Goal: Find specific page/section: Find specific page/section

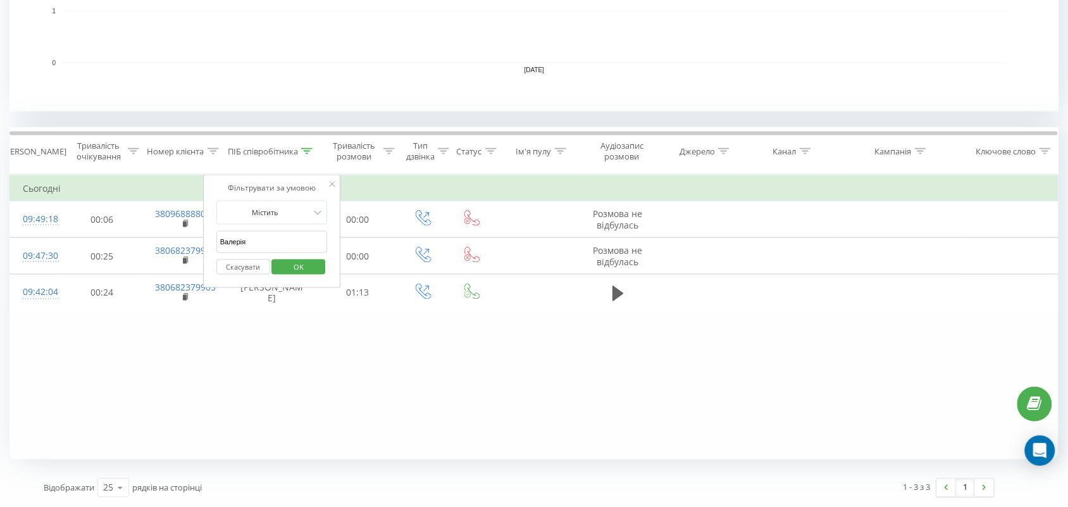
drag, startPoint x: 280, startPoint y: 242, endPoint x: 0, endPoint y: 190, distance: 284.6
click at [0, 190] on div "Всі дзвінки Джерела трафіку Графік Експорт .csv .xls .xlsx [DATE] - [DATE] Скин…" at bounding box center [534, 63] width 1068 height 888
click at [310, 269] on span "OK" at bounding box center [298, 267] width 35 height 20
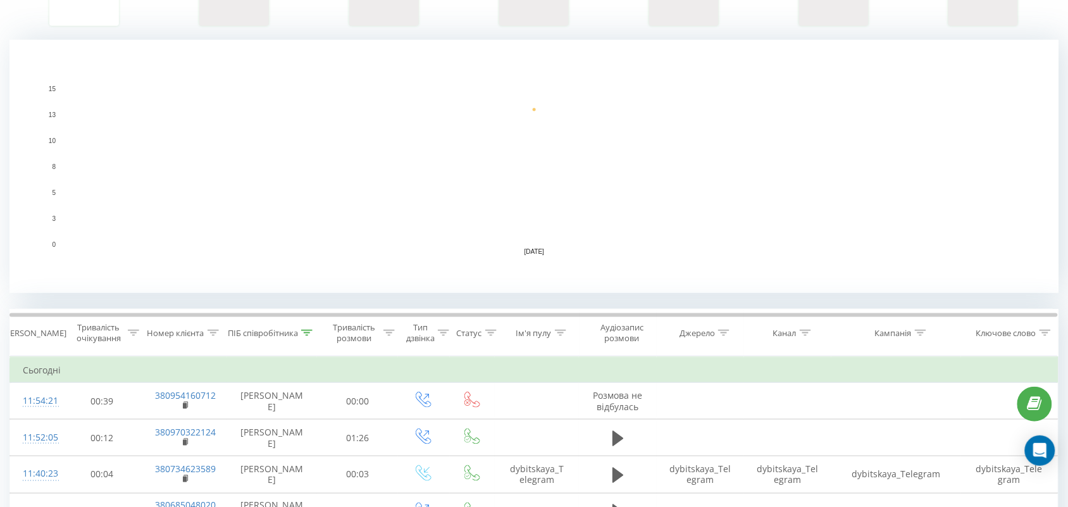
click at [309, 67] on rect "A chart." at bounding box center [534, 166] width 1050 height 253
click at [308, 333] on icon at bounding box center [306, 333] width 11 height 6
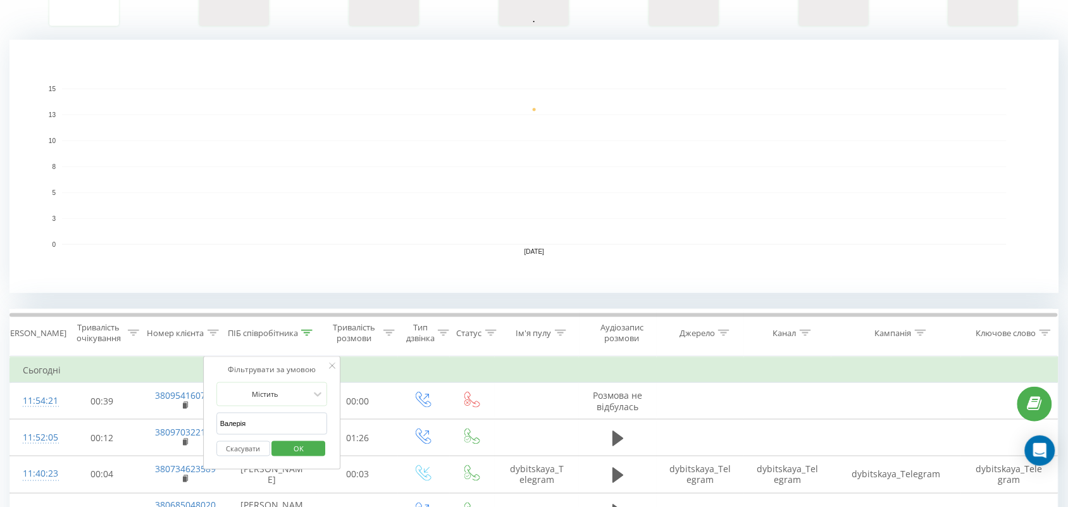
scroll to position [475, 0]
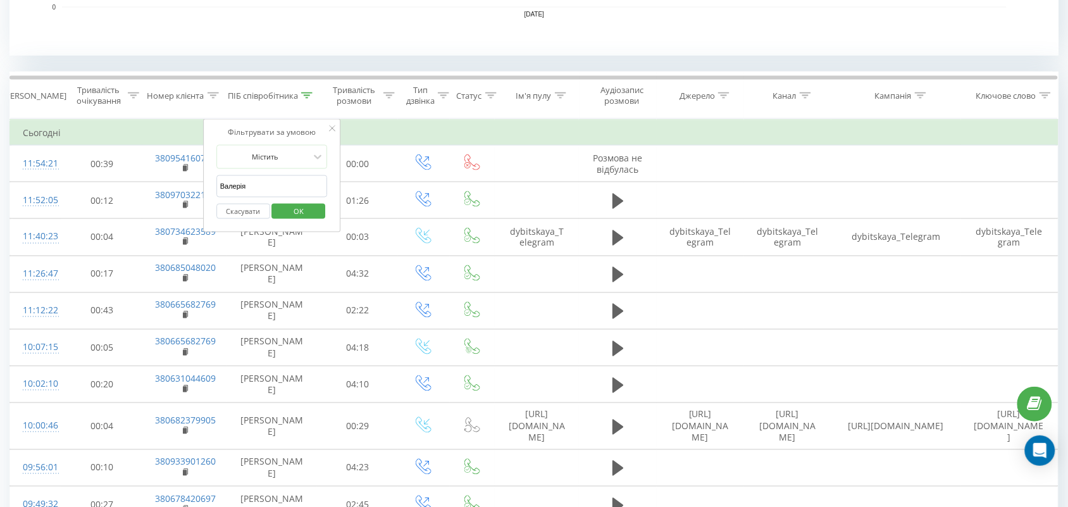
click at [287, 188] on input "Валерія" at bounding box center [271, 186] width 111 height 22
drag, startPoint x: 297, startPoint y: 190, endPoint x: 0, endPoint y: 104, distance: 309.4
click at [0, 109] on div "Всі дзвінки Джерела трафіку Графік Експорт .csv .xls .xlsx [DATE] - [DATE] Скин…" at bounding box center [534, 122] width 1068 height 1118
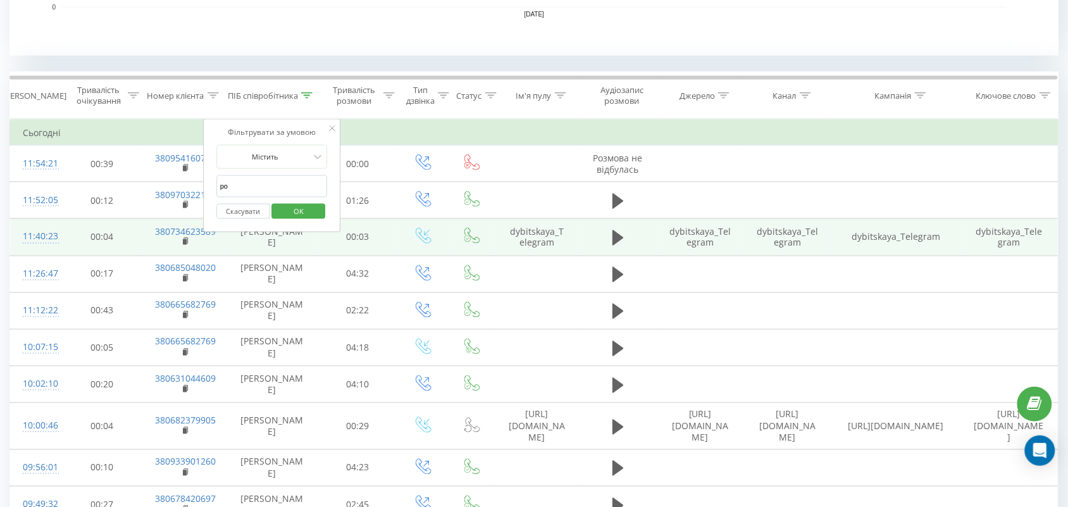
type input "[PERSON_NAME]"
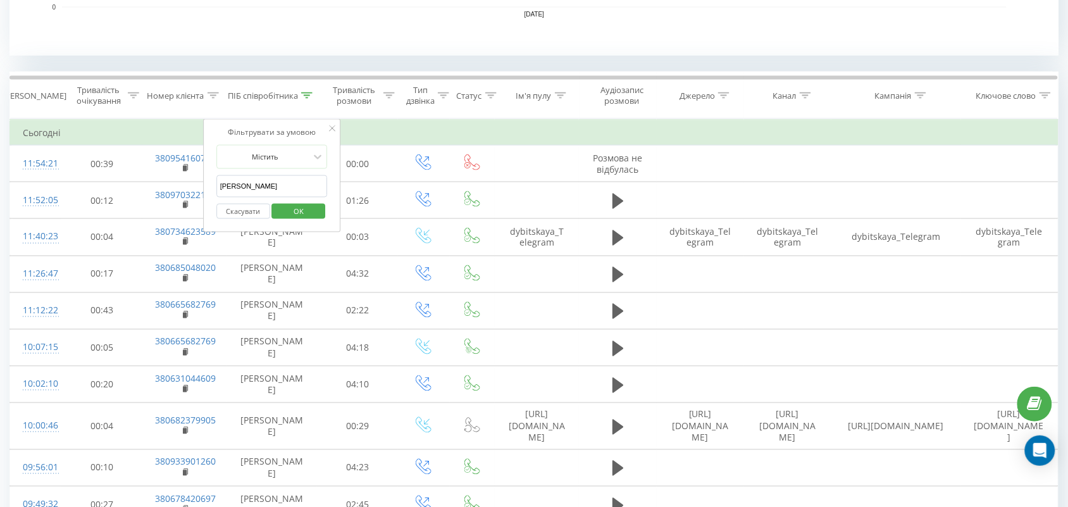
click at [291, 209] on span "OK" at bounding box center [298, 211] width 35 height 20
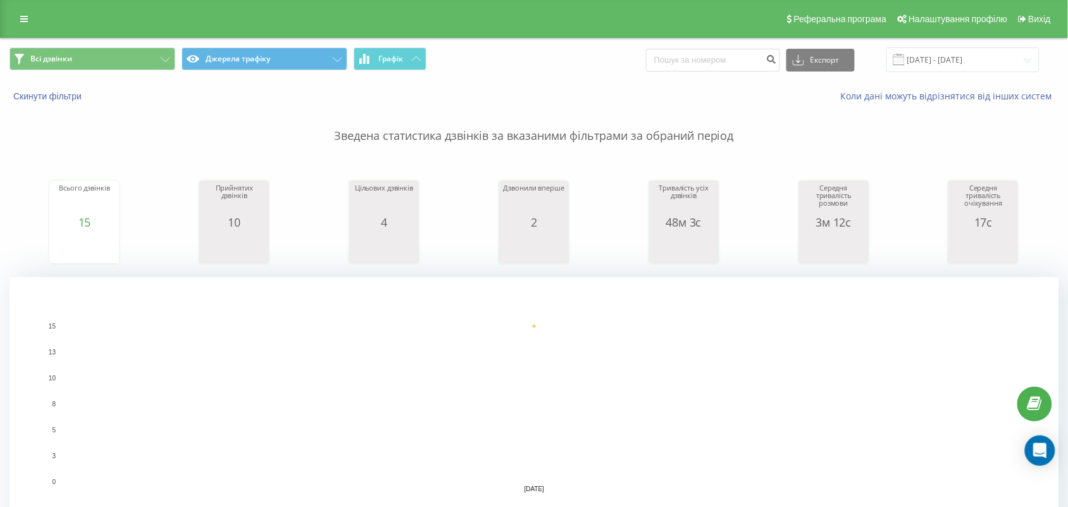
scroll to position [633, 0]
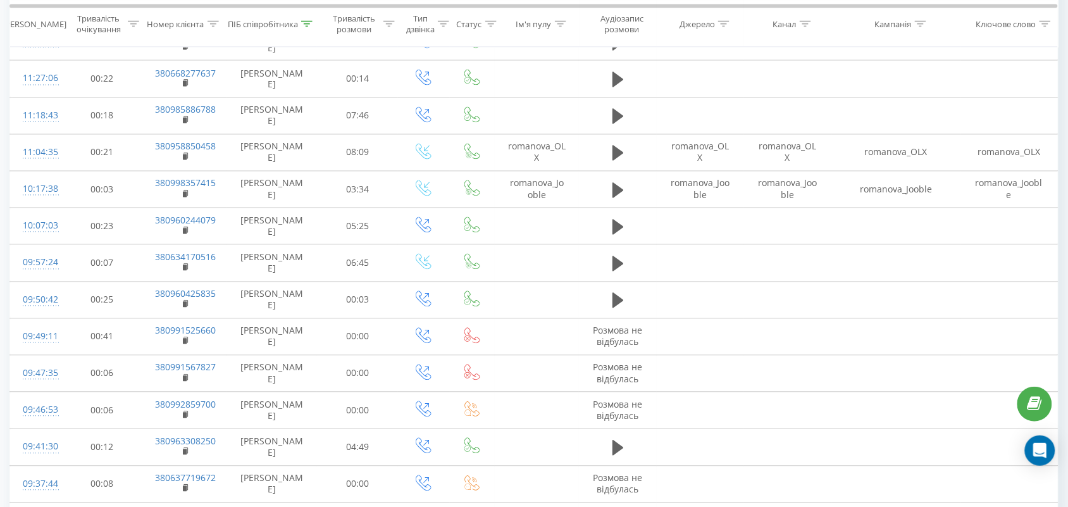
click at [310, 24] on icon at bounding box center [306, 23] width 11 height 6
drag, startPoint x: 282, startPoint y: 115, endPoint x: 0, endPoint y: 80, distance: 284.4
click at [238, 111] on input "text" at bounding box center [271, 114] width 111 height 22
type input "тамара"
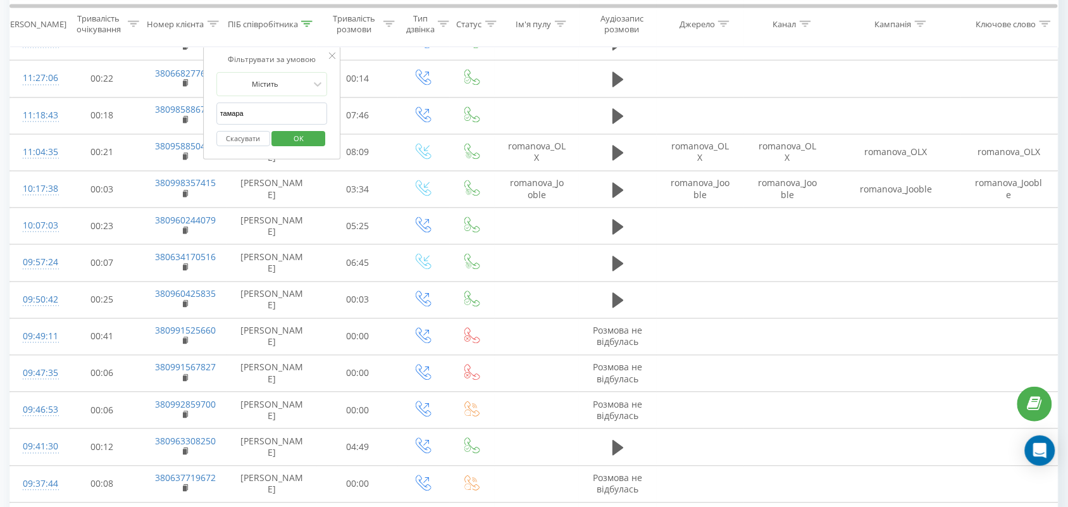
drag, startPoint x: 302, startPoint y: 150, endPoint x: 304, endPoint y: 142, distance: 7.7
click at [302, 144] on div "Скасувати OK" at bounding box center [271, 139] width 111 height 28
click at [304, 142] on span "OK" at bounding box center [298, 138] width 35 height 20
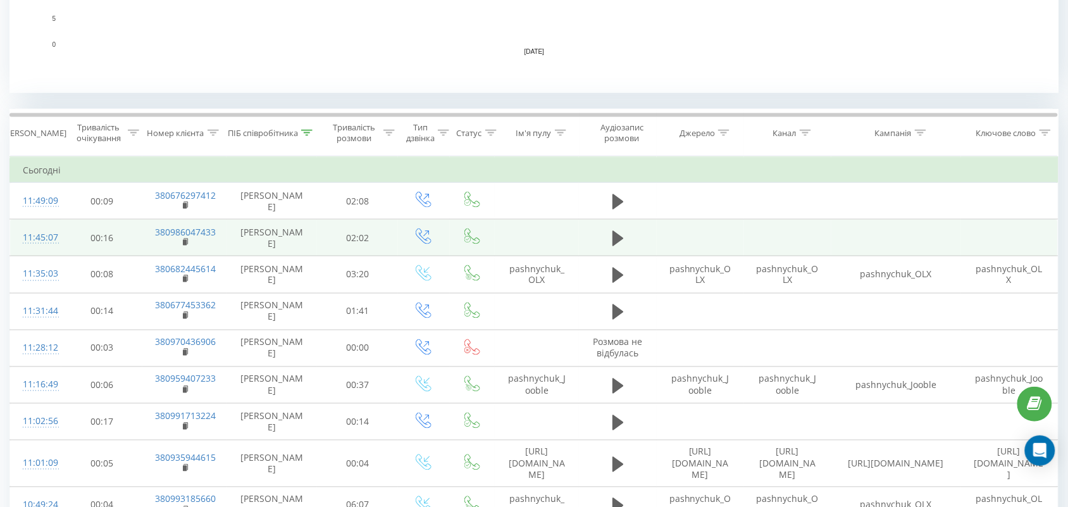
scroll to position [475, 0]
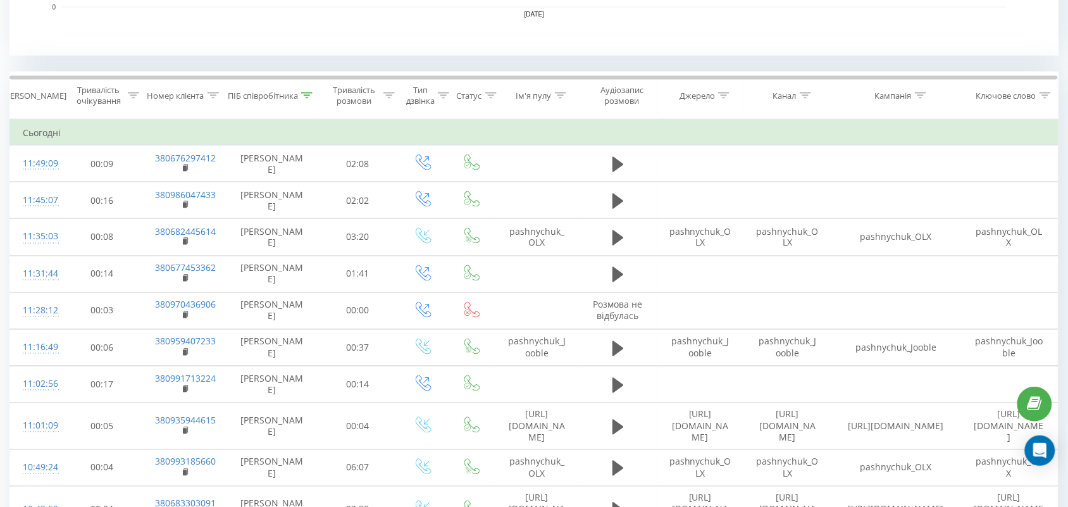
click at [305, 87] on th "ПІБ співробітника" at bounding box center [272, 95] width 90 height 47
click at [308, 96] on icon at bounding box center [306, 95] width 11 height 6
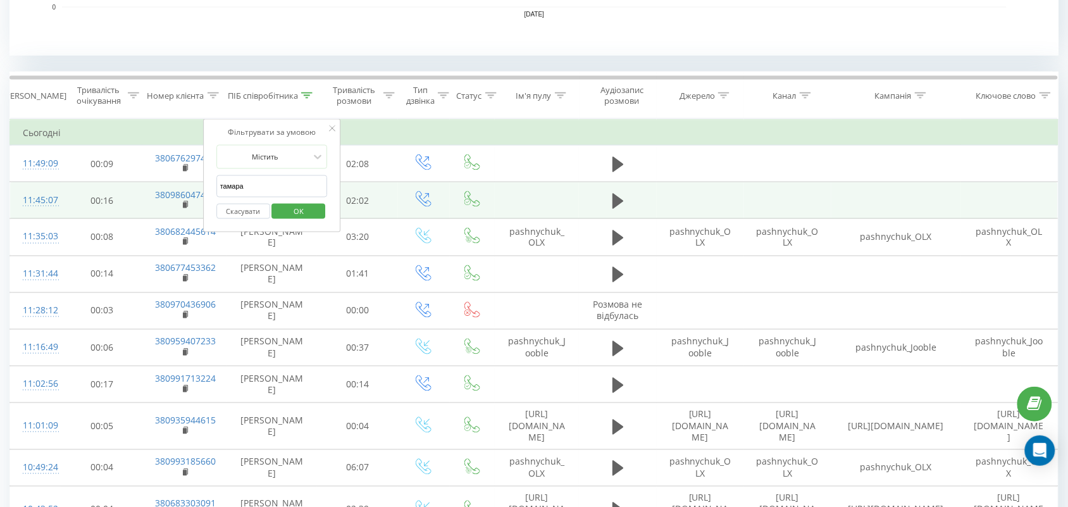
drag, startPoint x: 304, startPoint y: 188, endPoint x: 200, endPoint y: 182, distance: 103.9
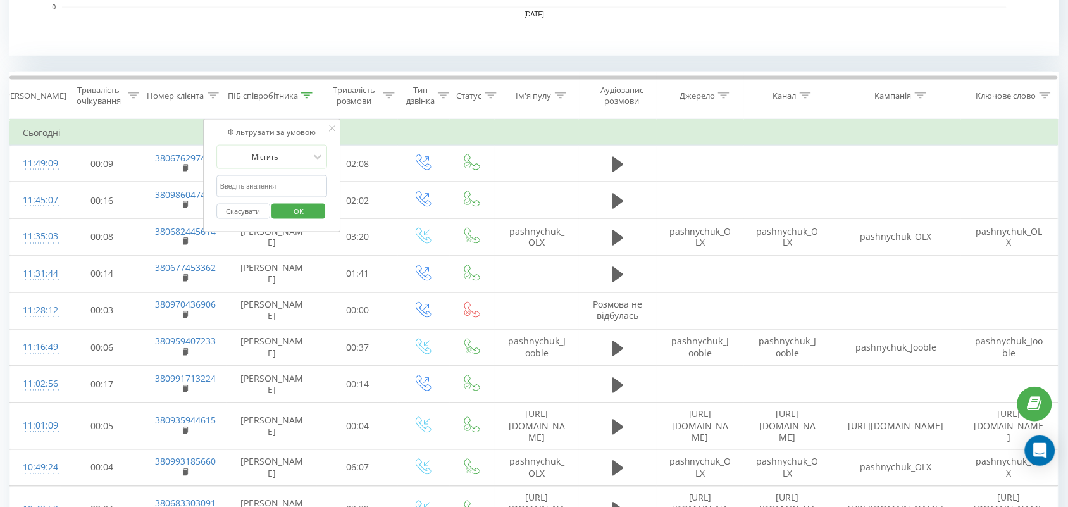
drag, startPoint x: 304, startPoint y: 189, endPoint x: 296, endPoint y: 195, distance: 9.9
click at [304, 189] on input "text" at bounding box center [271, 186] width 111 height 22
type input "[PERSON_NAME]"
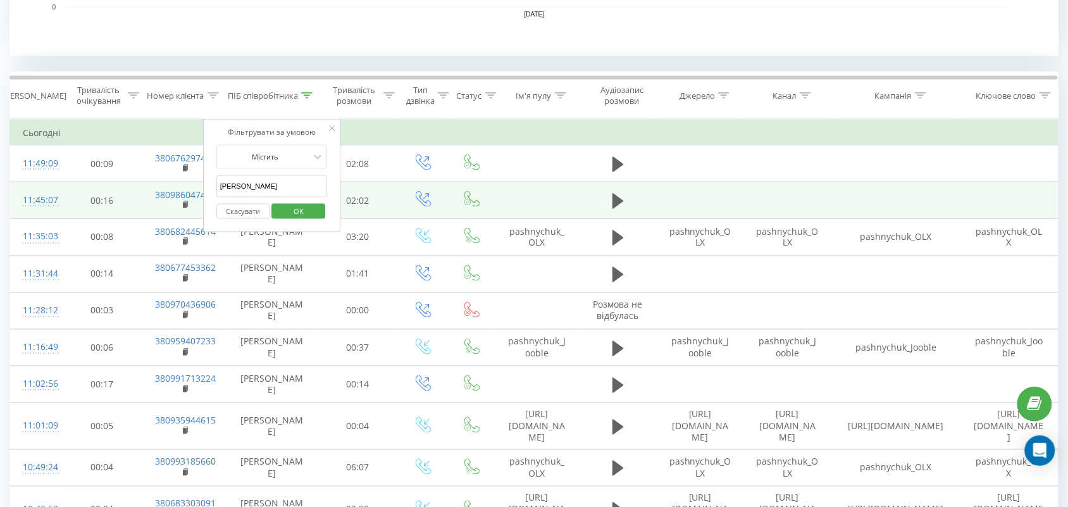
drag, startPoint x: 290, startPoint y: 197, endPoint x: 193, endPoint y: 184, distance: 97.7
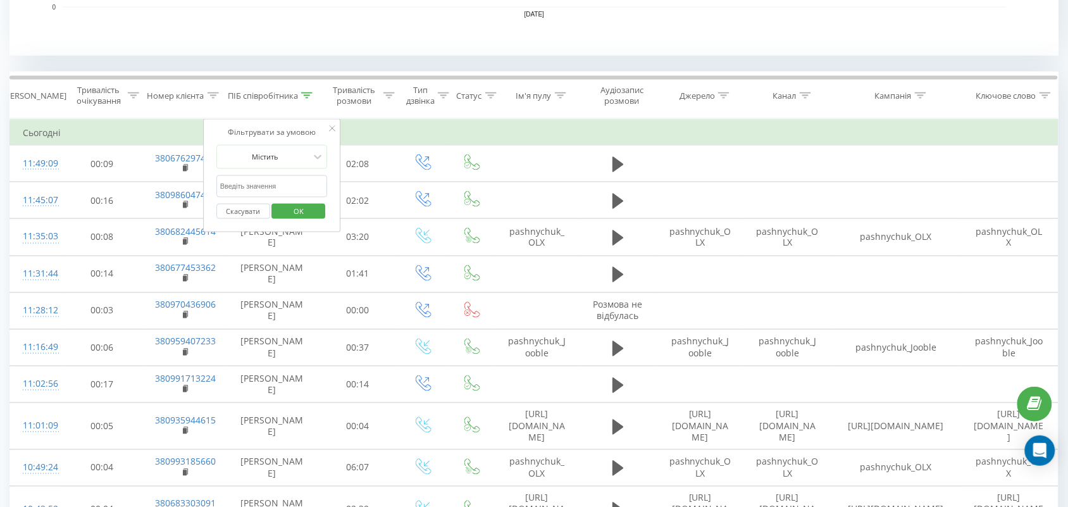
click at [242, 181] on input "text" at bounding box center [271, 186] width 111 height 22
type input "аліна"
click at [288, 203] on span "OK" at bounding box center [298, 211] width 35 height 20
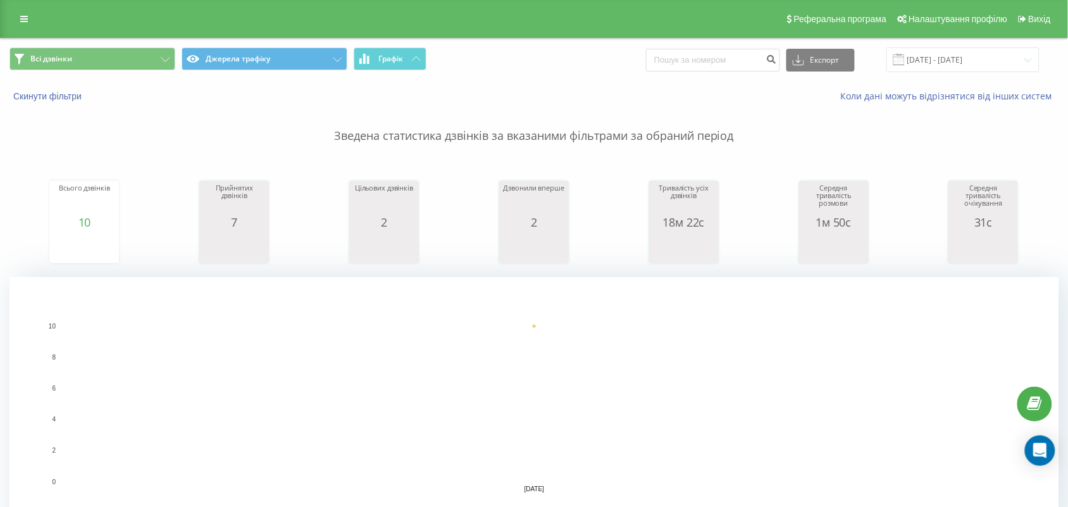
scroll to position [395, 0]
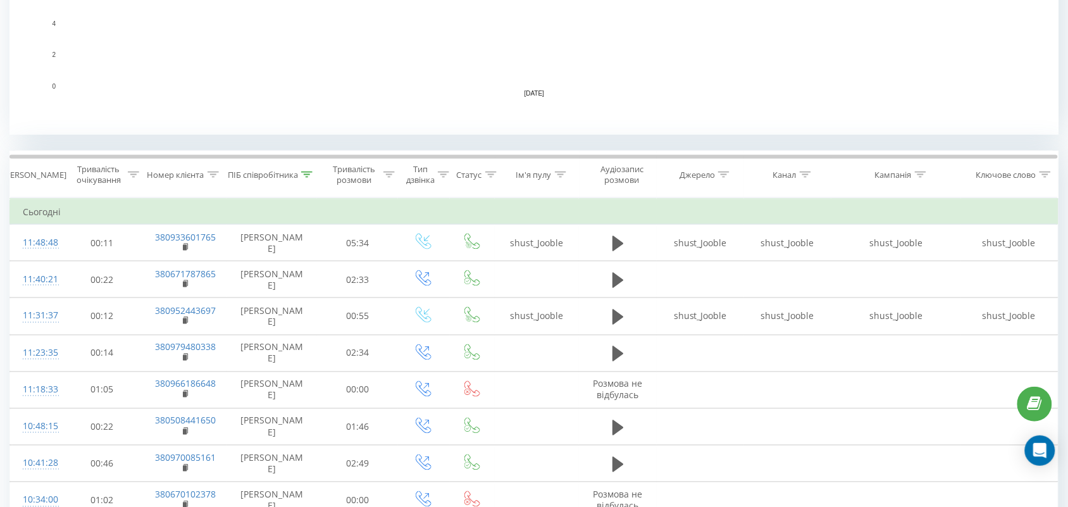
click at [307, 175] on icon at bounding box center [306, 174] width 11 height 6
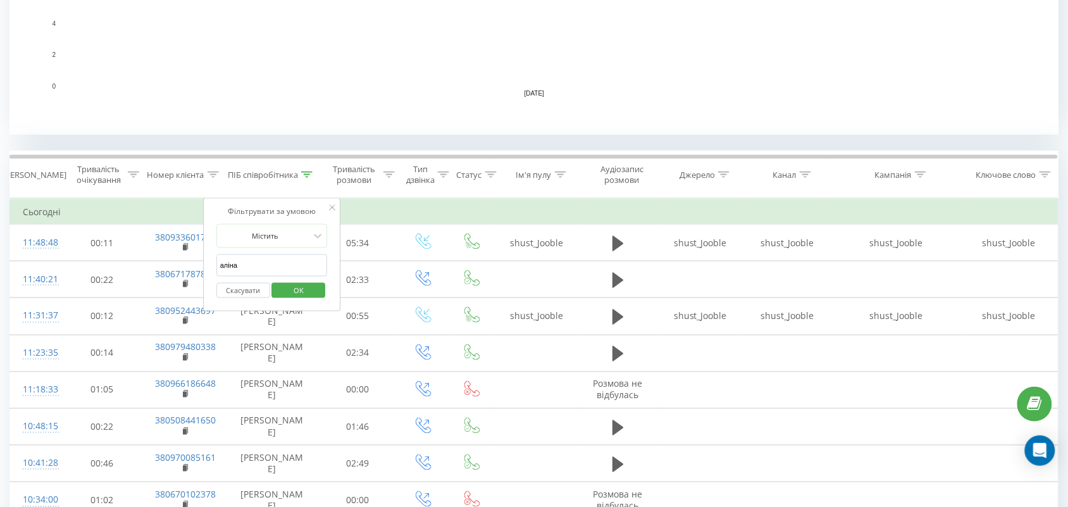
drag, startPoint x: 302, startPoint y: 267, endPoint x: 211, endPoint y: 261, distance: 92.0
click at [211, 261] on div "Фільтрувати за умовою Містить [PERSON_NAME] Скасувати OK" at bounding box center [272, 255] width 138 height 114
drag, startPoint x: 249, startPoint y: 258, endPoint x: 256, endPoint y: 277, distance: 19.9
click at [250, 258] on input "text" at bounding box center [271, 265] width 111 height 22
type input "Косяк"
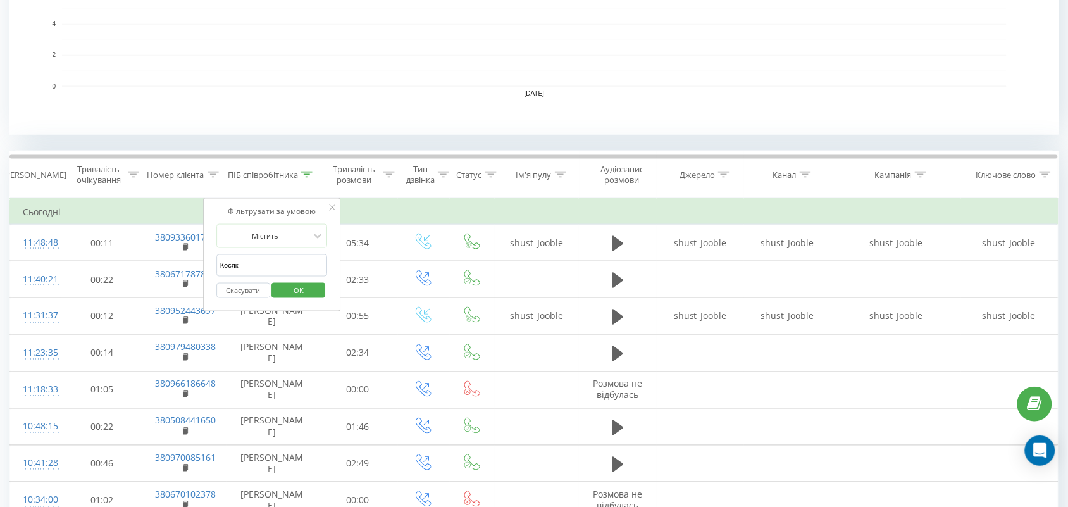
click at [301, 291] on span "OK" at bounding box center [298, 290] width 35 height 20
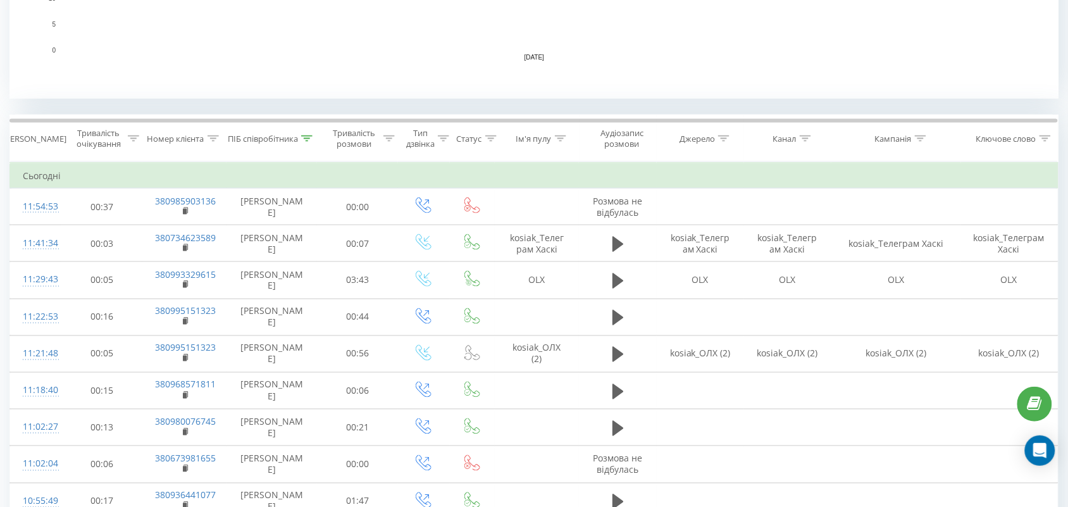
scroll to position [432, 0]
